Goal: Information Seeking & Learning: Learn about a topic

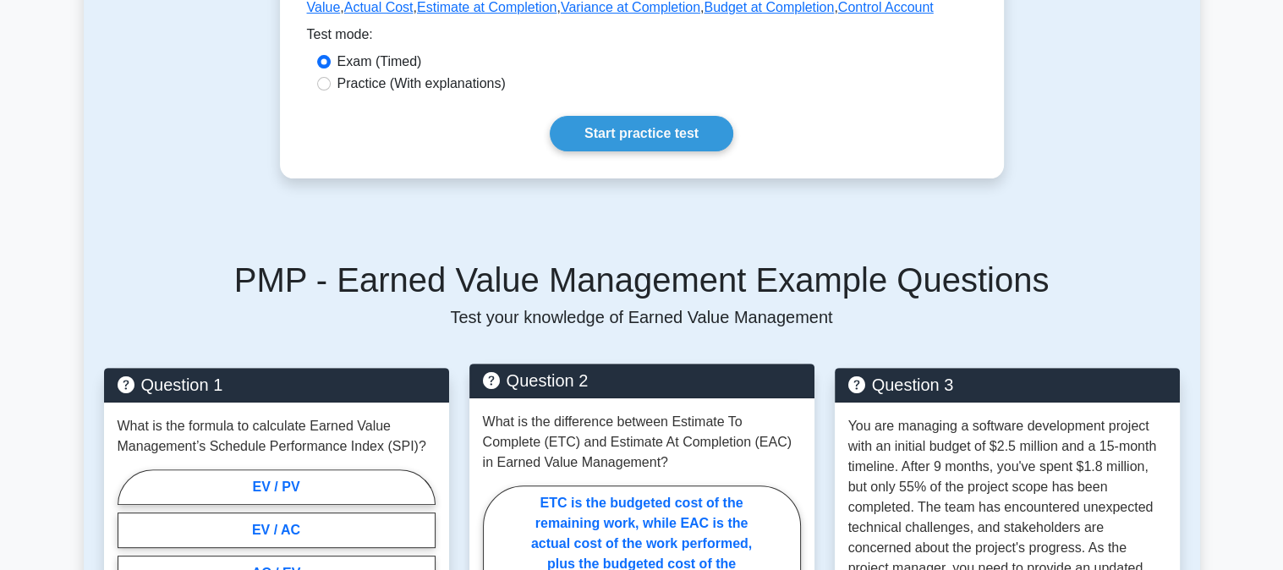
scroll to position [338, 0]
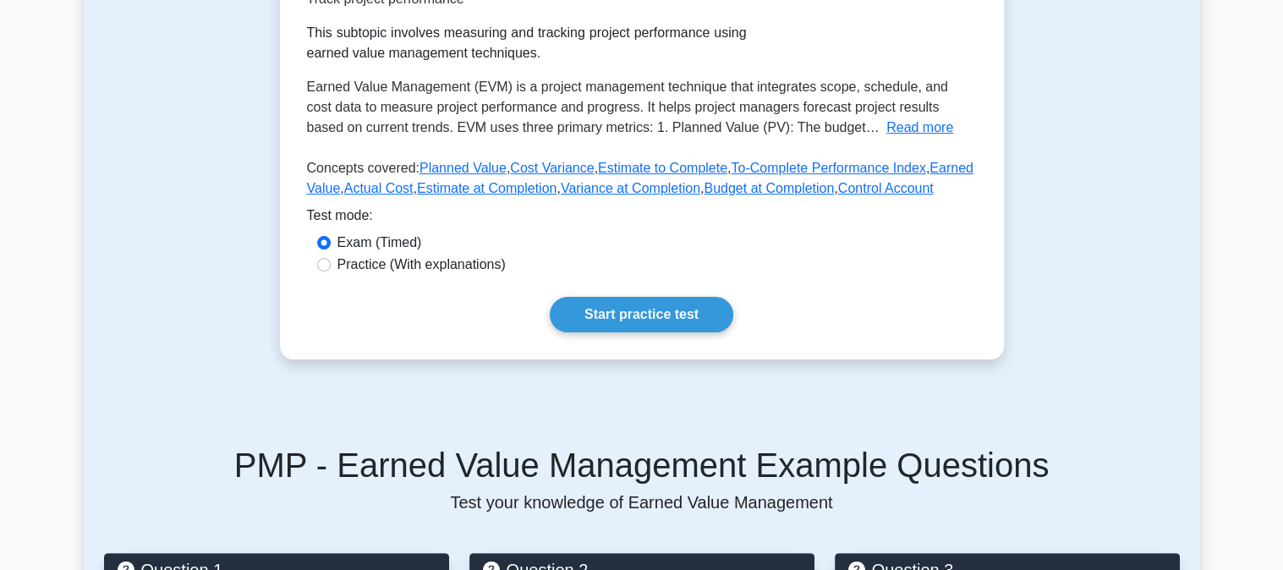
click at [386, 260] on label "Practice (With explanations)" at bounding box center [421, 265] width 168 height 20
click at [331, 260] on input "Practice (With explanations)" at bounding box center [324, 265] width 14 height 14
radio input "true"
click at [639, 310] on link "Start practice test" at bounding box center [642, 315] width 184 height 36
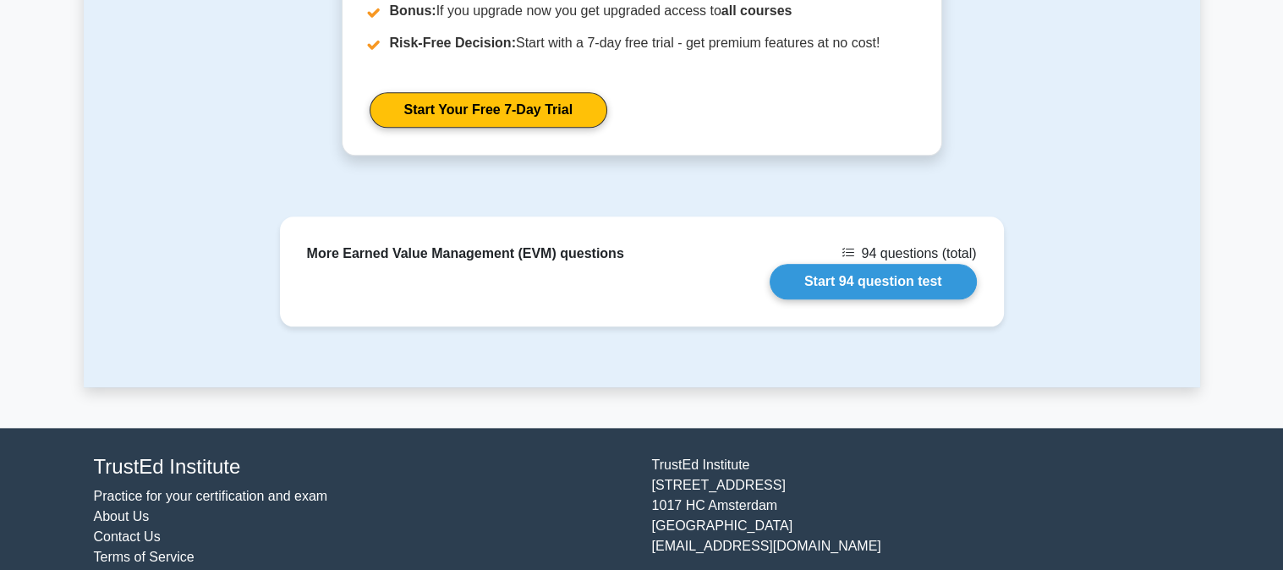
scroll to position [1888, 0]
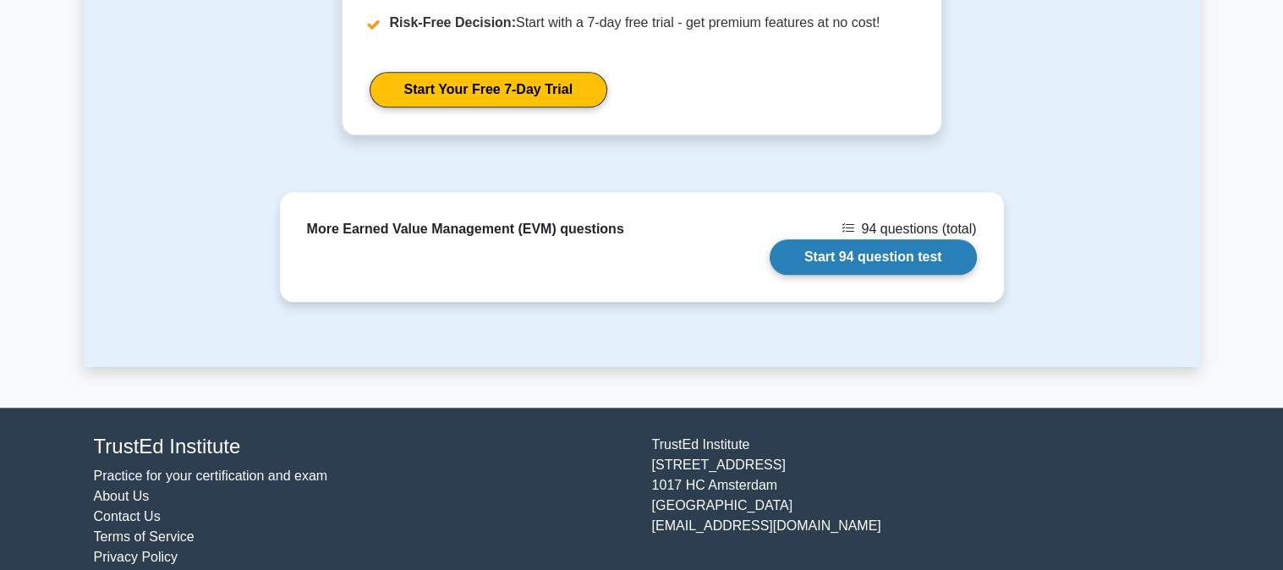
click at [872, 239] on link "Start 94 question test" at bounding box center [873, 257] width 207 height 36
